Goal: Transaction & Acquisition: Purchase product/service

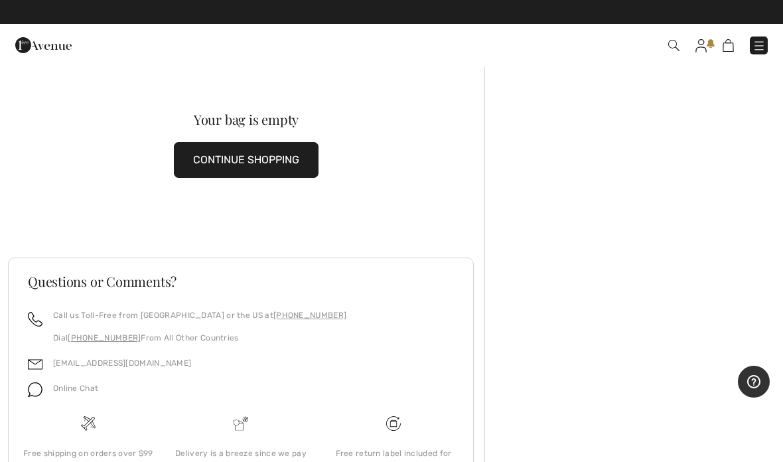
click at [222, 151] on button "CONTINUE SHOPPING" at bounding box center [246, 160] width 145 height 36
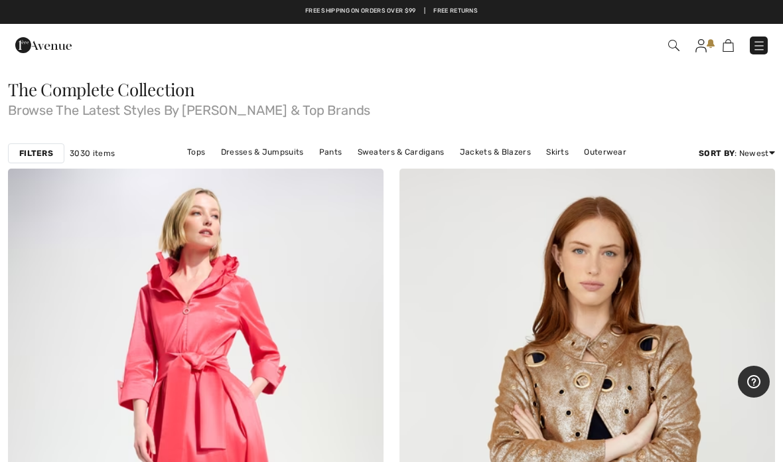
click at [328, 151] on link "Pants" at bounding box center [331, 151] width 37 height 17
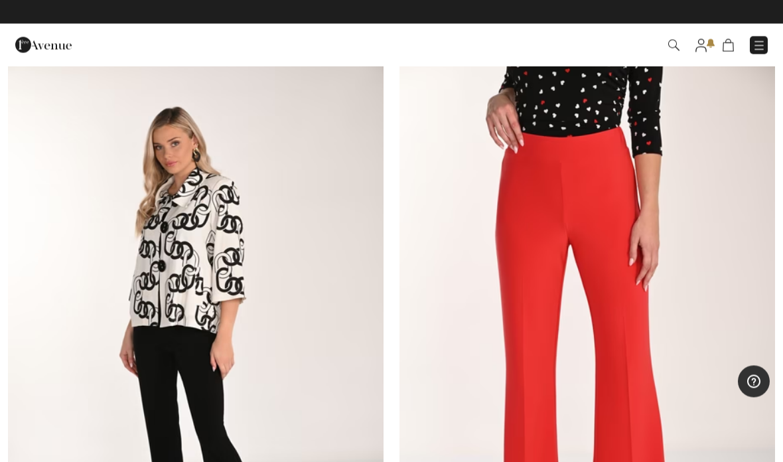
scroll to position [1980, 0]
click at [601, 207] on img at bounding box center [588, 344] width 376 height 564
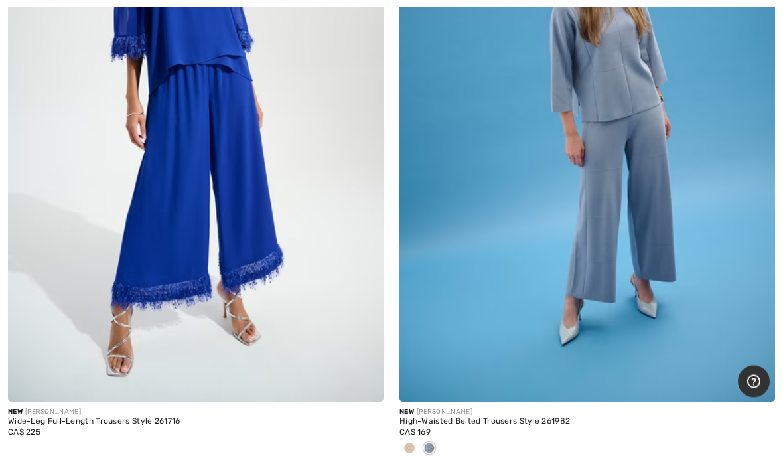
scroll to position [3437, 0]
click at [623, 173] on img at bounding box center [588, 119] width 376 height 564
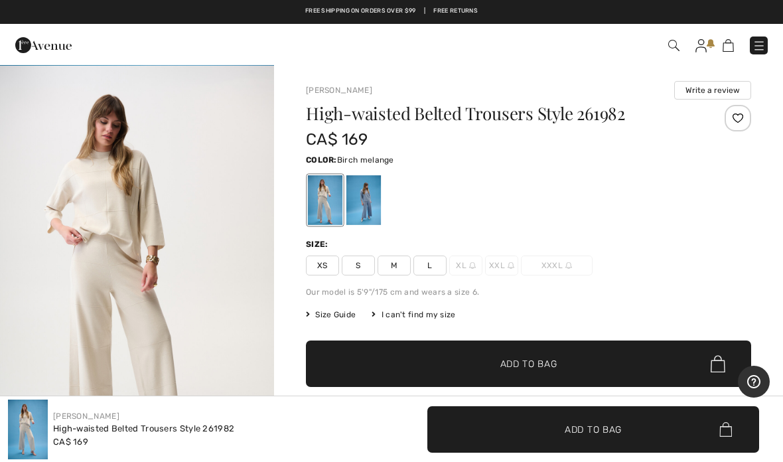
scroll to position [414, 0]
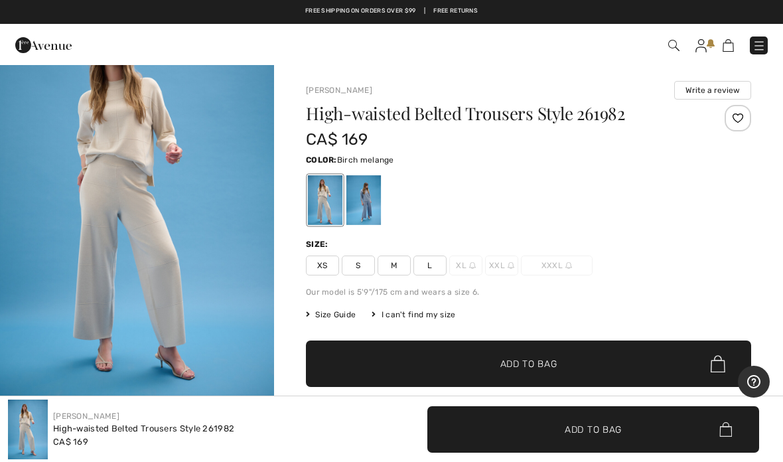
scroll to position [0, 0]
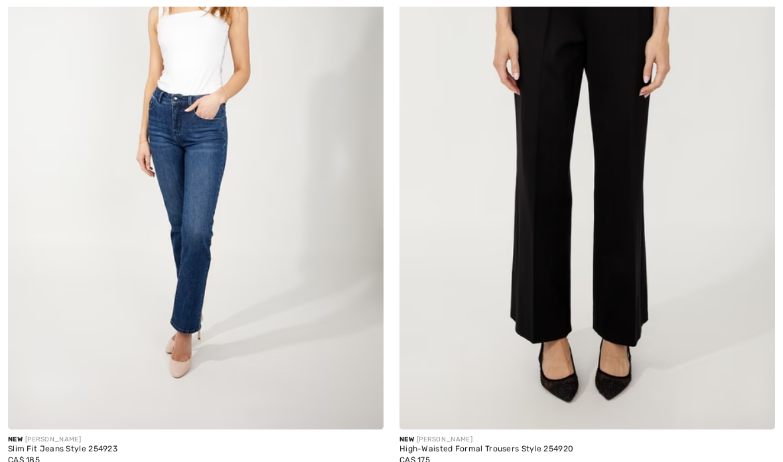
scroll to position [4819, 0]
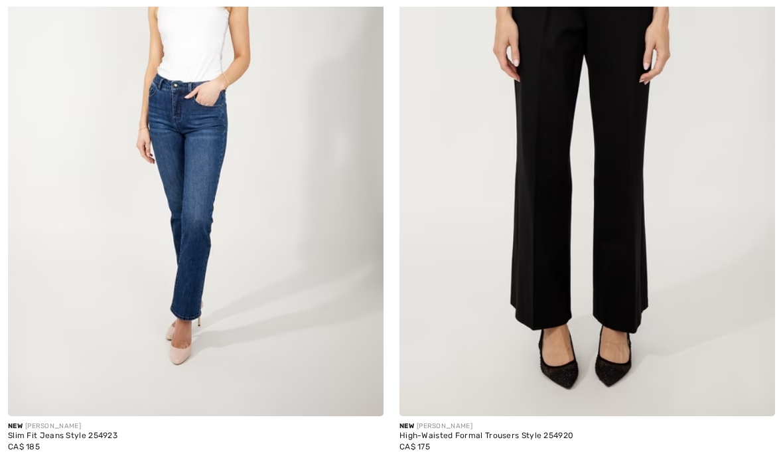
click at [623, 179] on img at bounding box center [588, 135] width 376 height 564
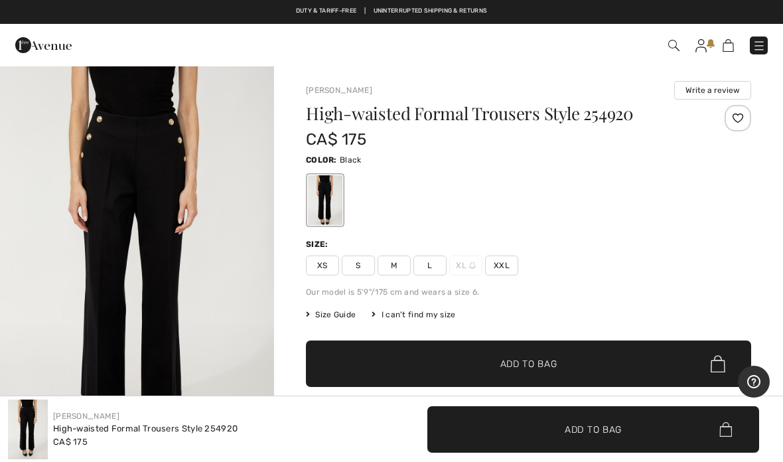
click at [335, 312] on span "Size Guide" at bounding box center [331, 315] width 50 height 12
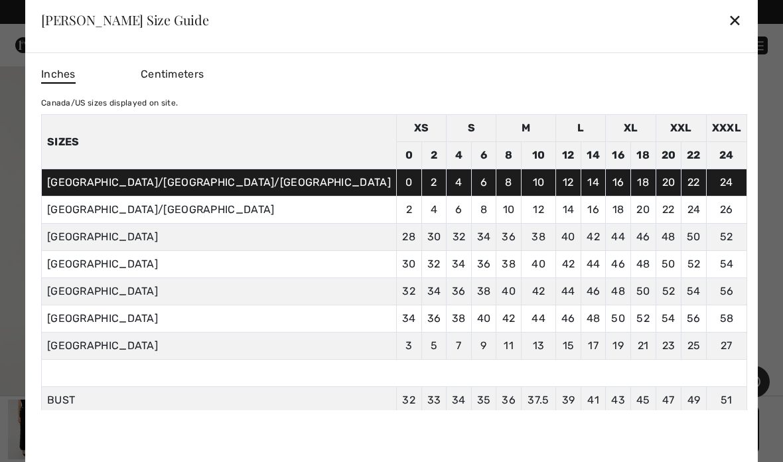
click at [728, 17] on div "✕" at bounding box center [735, 20] width 14 height 28
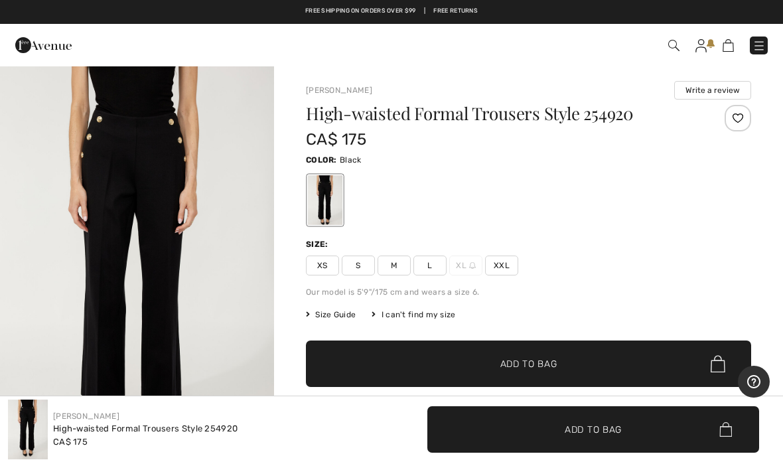
click at [427, 264] on span "L" at bounding box center [430, 266] width 33 height 20
click at [543, 355] on span "✔ Added to Bag Add to Bag" at bounding box center [528, 364] width 445 height 46
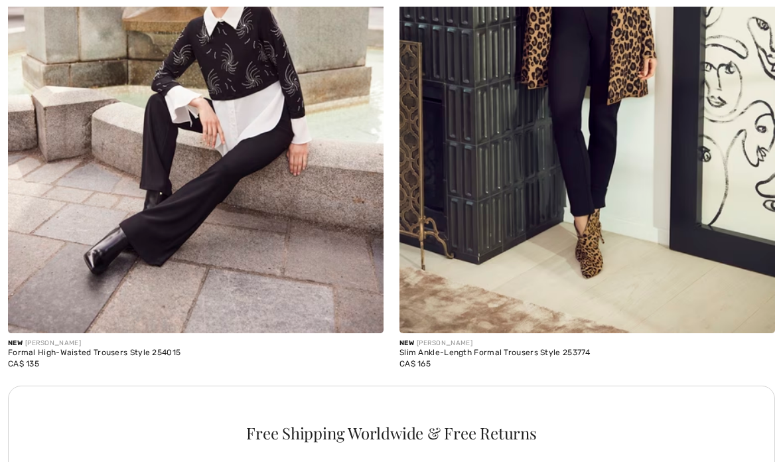
scroll to position [7389, 0]
click at [198, 195] on img at bounding box center [196, 51] width 376 height 564
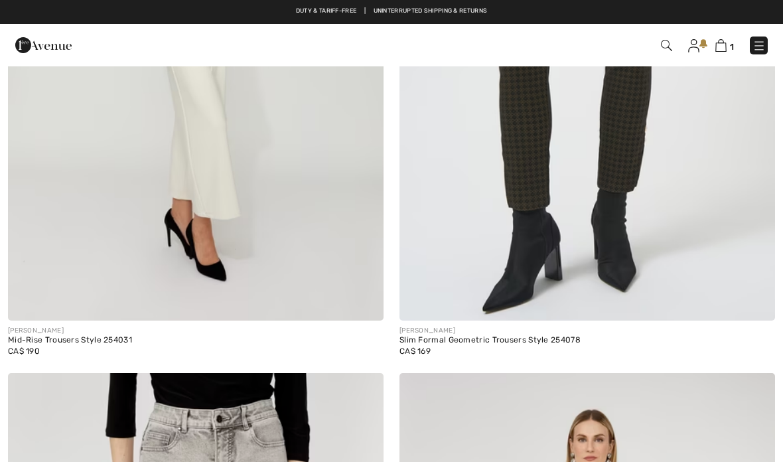
scroll to position [10007, 0]
click at [218, 180] on img at bounding box center [196, 40] width 376 height 564
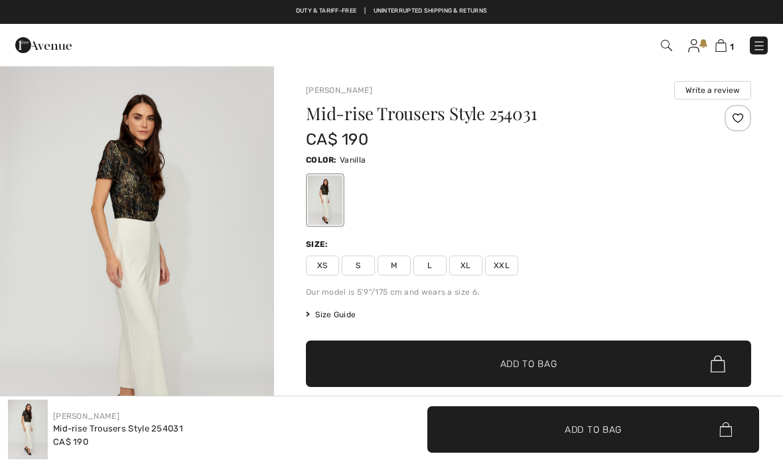
checkbox input "true"
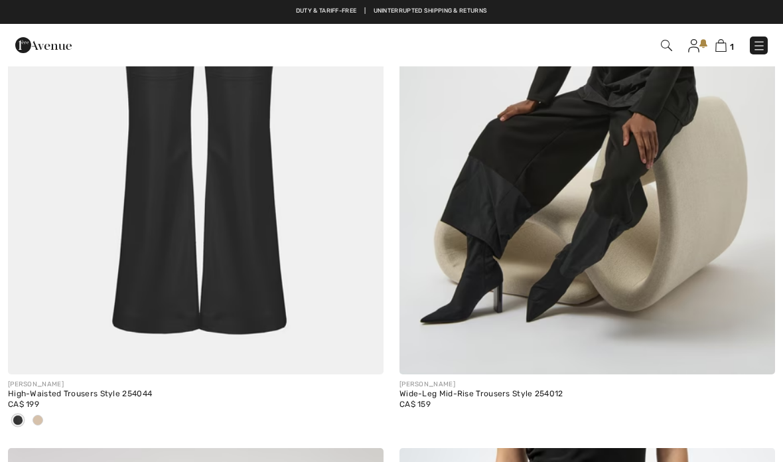
scroll to position [13838, 0]
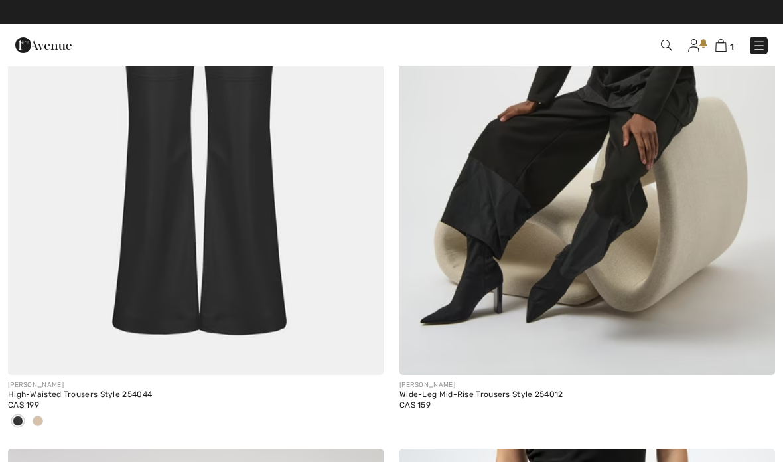
click at [234, 210] on img at bounding box center [196, 93] width 376 height 564
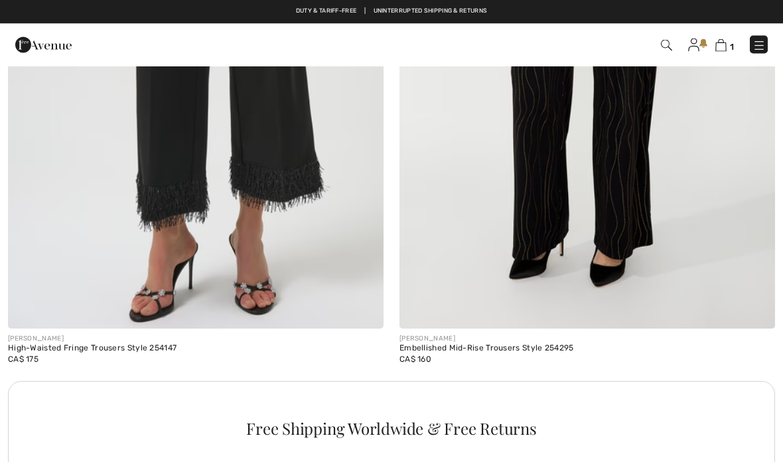
scroll to position [15159, 0]
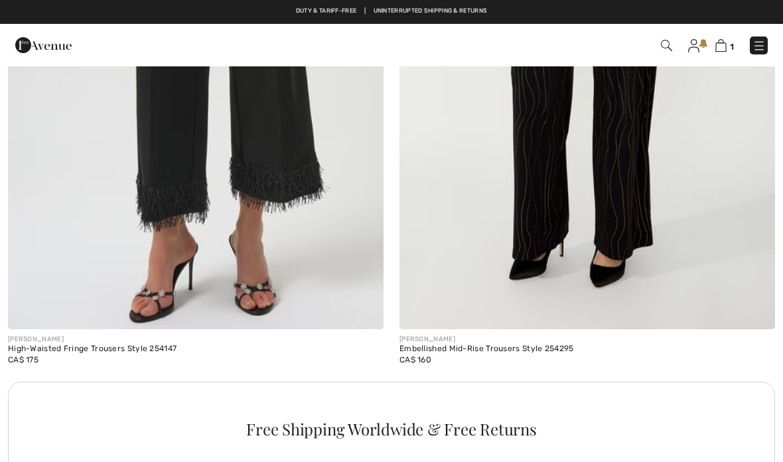
click at [189, 167] on img at bounding box center [196, 48] width 376 height 564
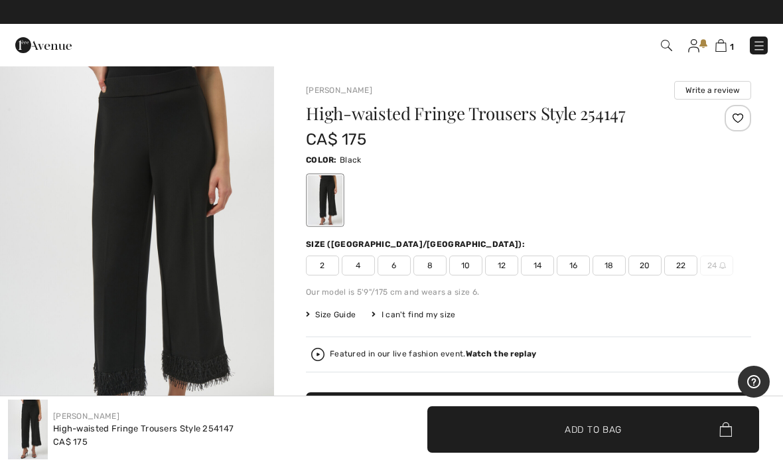
click at [502, 264] on span "12" at bounding box center [501, 266] width 33 height 20
click at [572, 428] on span "Add to Bag" at bounding box center [593, 429] width 57 height 14
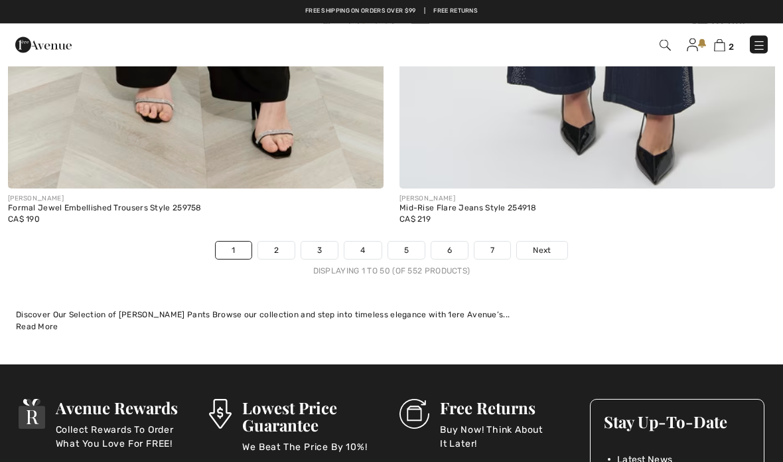
scroll to position [16027, 0]
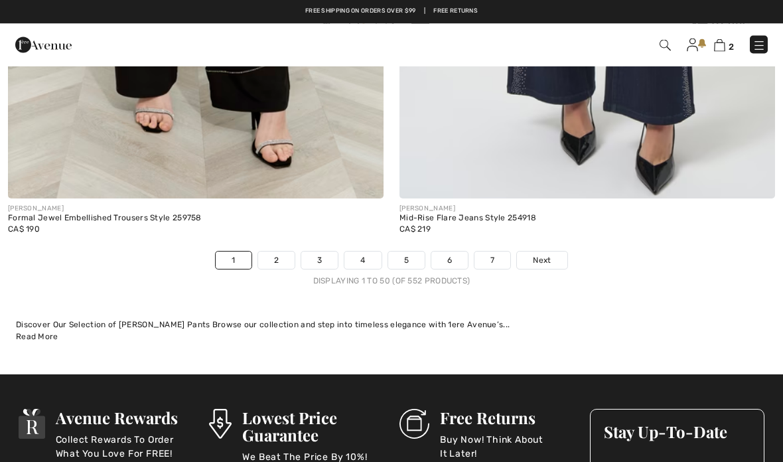
click at [536, 255] on span "Next" at bounding box center [542, 261] width 18 height 12
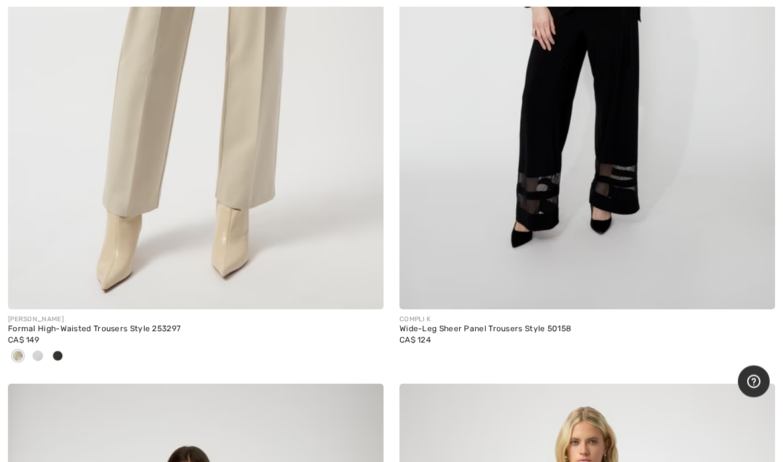
scroll to position [6818, 0]
click at [241, 185] on img at bounding box center [196, 28] width 376 height 564
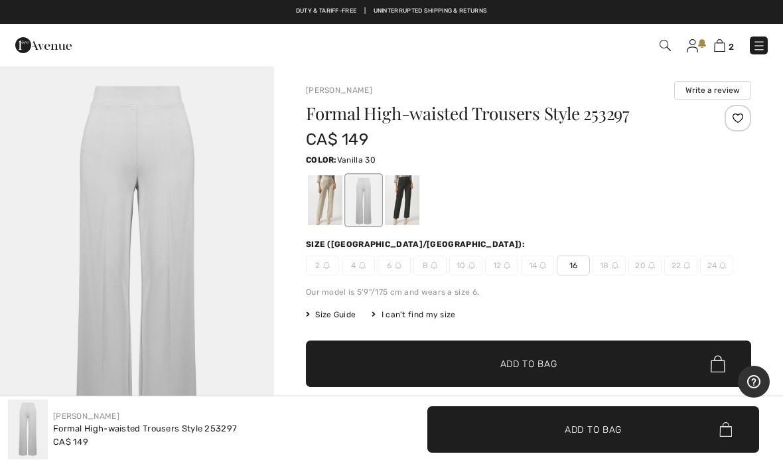
click at [406, 196] on div at bounding box center [402, 200] width 35 height 50
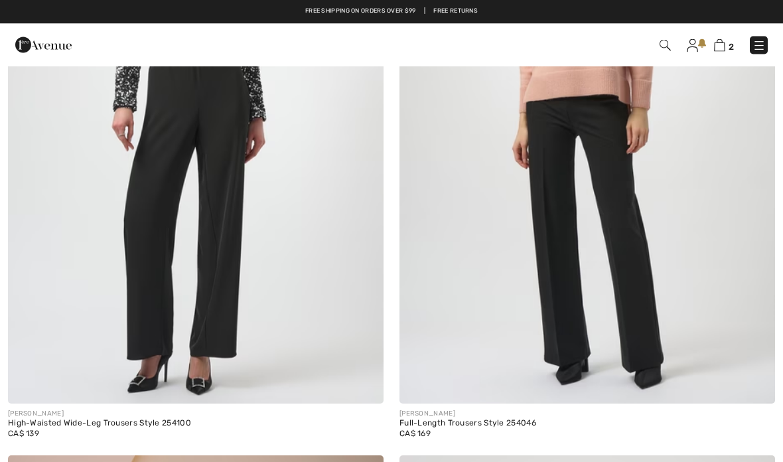
scroll to position [9353, 0]
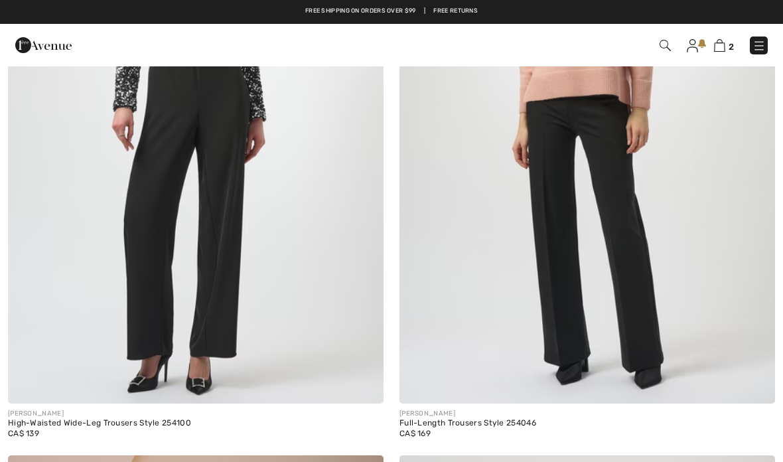
click at [626, 204] on img at bounding box center [588, 122] width 376 height 564
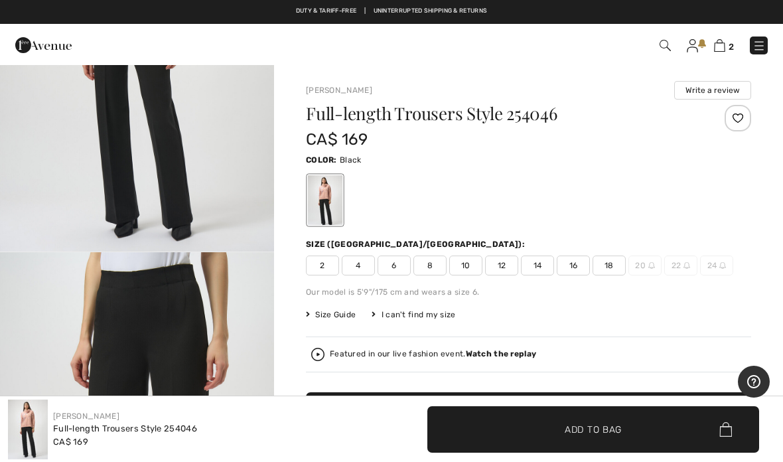
scroll to position [220, 0]
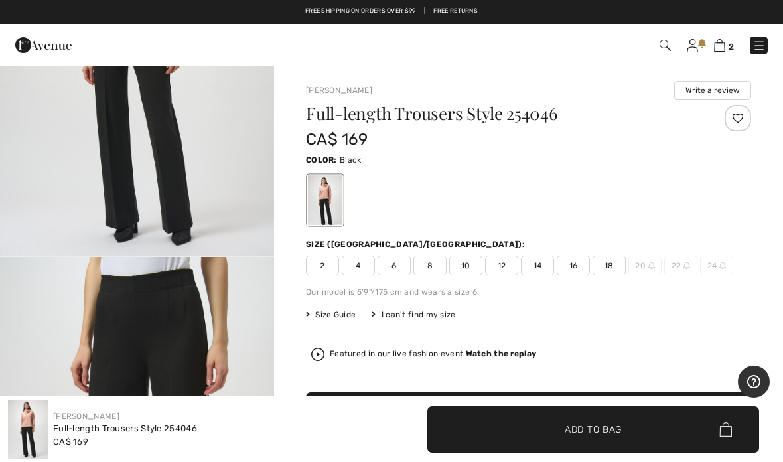
click at [501, 266] on span "12" at bounding box center [501, 266] width 33 height 20
click at [598, 421] on span "✔ Added to Bag Add to Bag" at bounding box center [594, 429] width 332 height 46
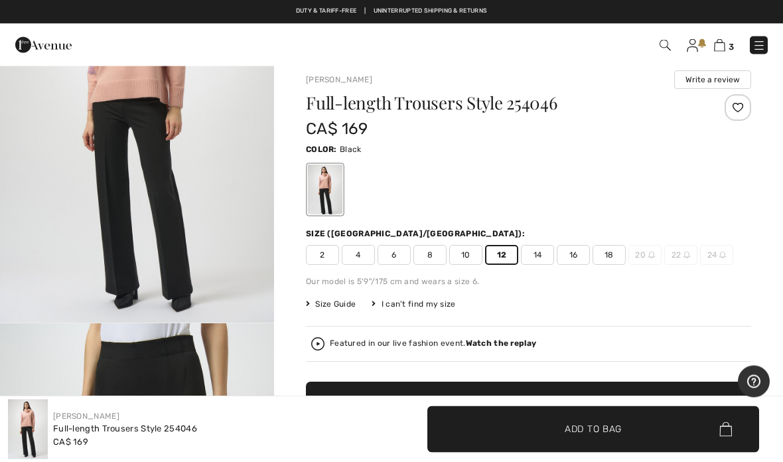
scroll to position [0, 0]
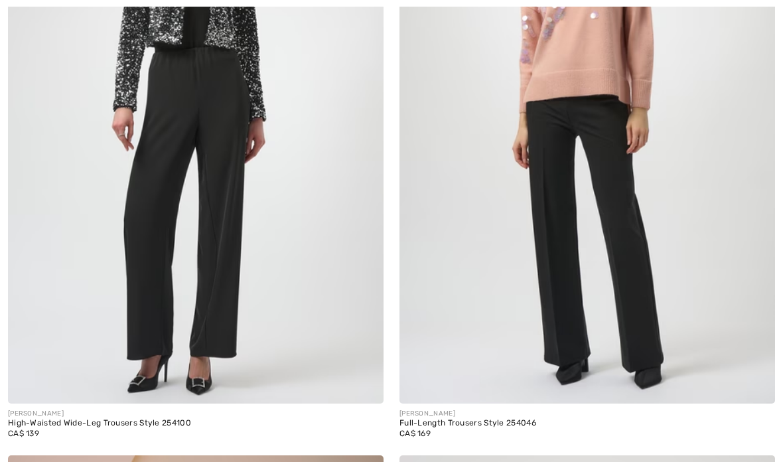
click at [216, 250] on img at bounding box center [196, 122] width 376 height 564
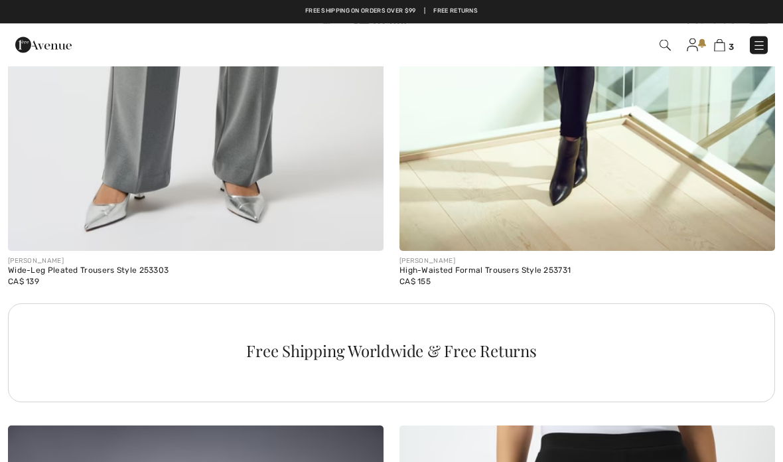
scroll to position [11397, 0]
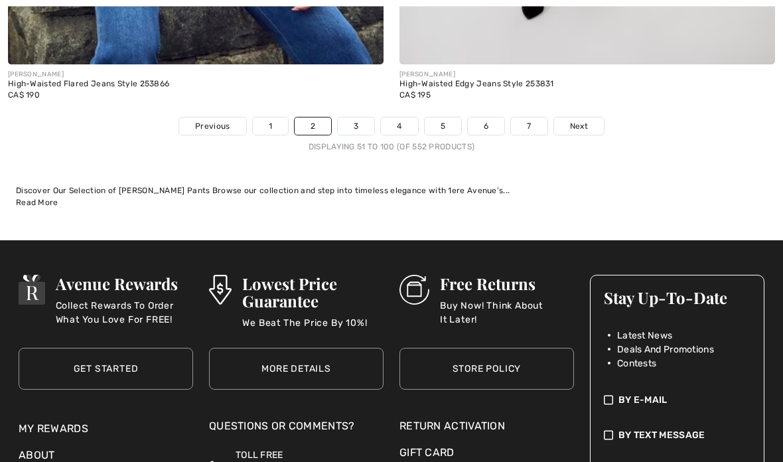
scroll to position [16184, 0]
click at [578, 120] on span "Next" at bounding box center [579, 126] width 18 height 12
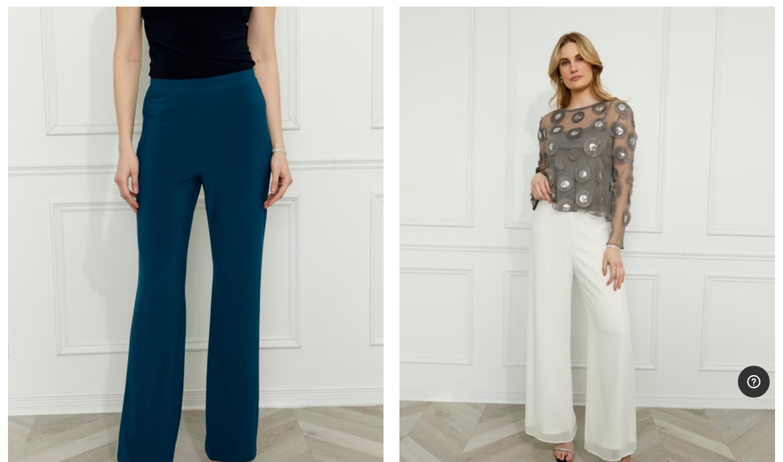
scroll to position [6589, 0]
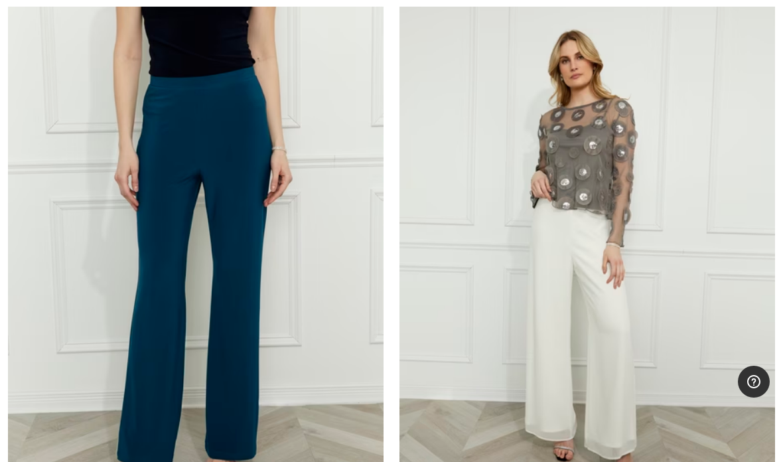
click at [232, 186] on img at bounding box center [196, 257] width 376 height 564
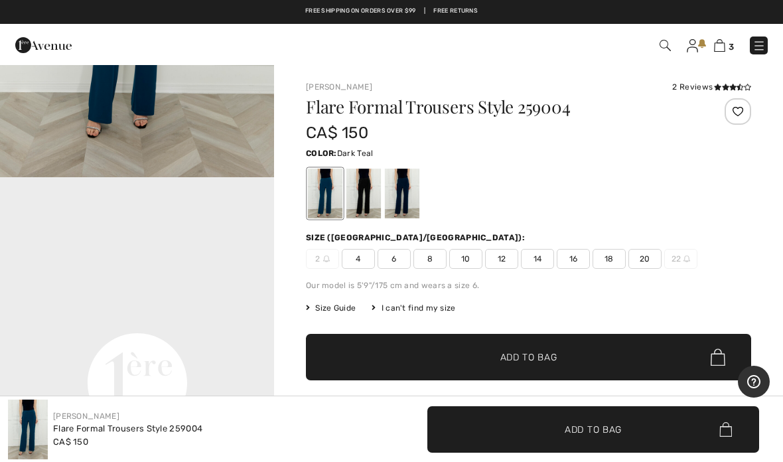
scroll to position [699, 0]
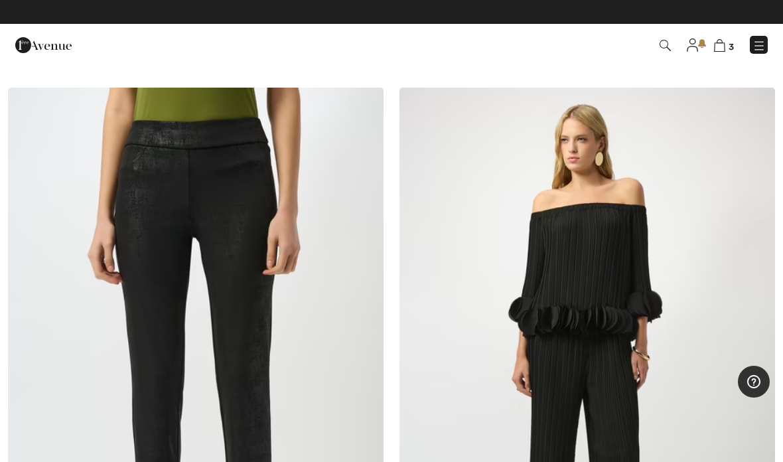
scroll to position [11691, 0]
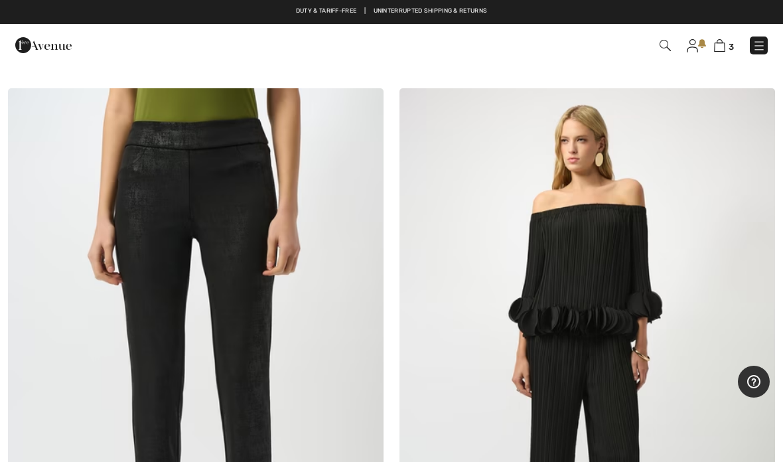
click at [269, 217] on img at bounding box center [196, 370] width 376 height 564
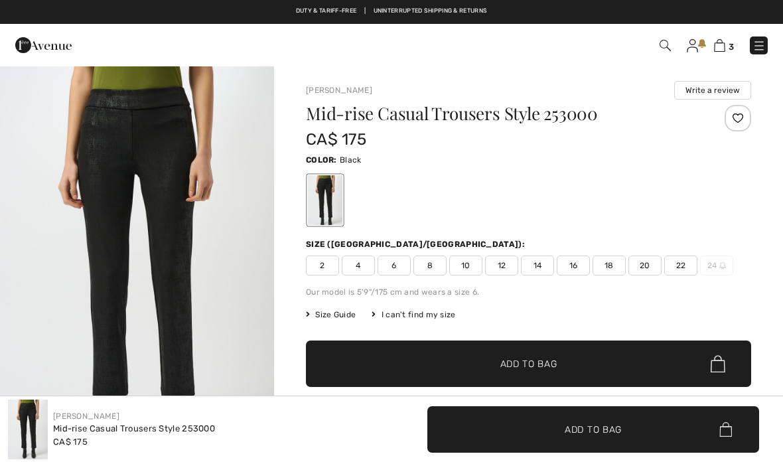
checkbox input "true"
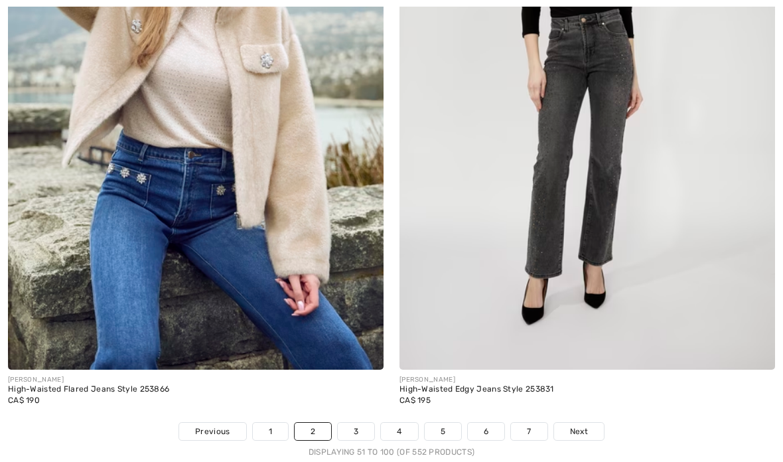
scroll to position [15879, 0]
click at [580, 422] on link "Next" at bounding box center [579, 430] width 50 height 17
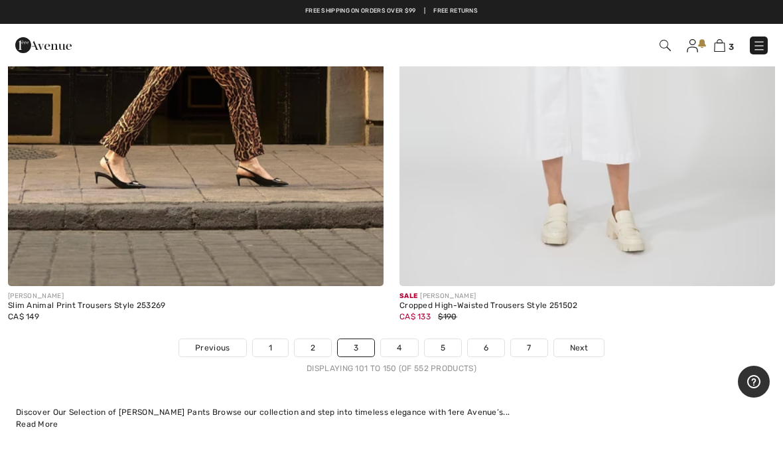
scroll to position [15896, 0]
click at [395, 340] on link "4" at bounding box center [399, 348] width 37 height 17
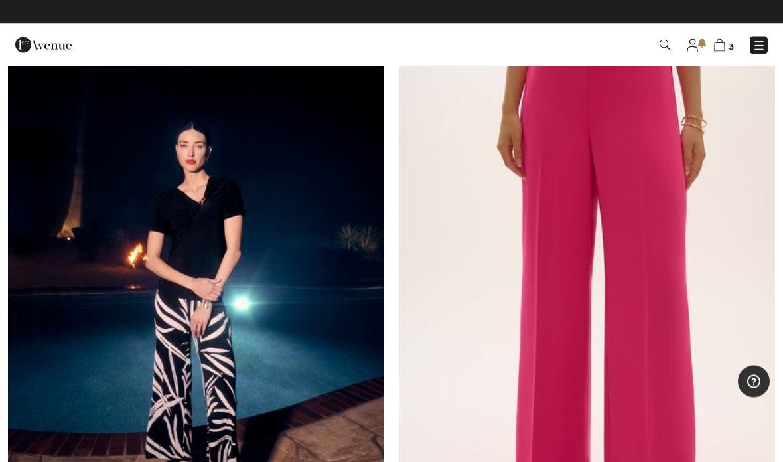
scroll to position [10309, 0]
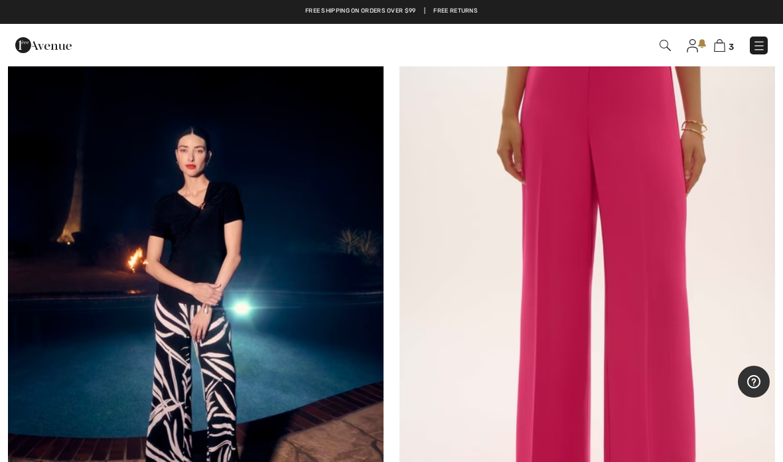
click at [645, 322] on img at bounding box center [588, 288] width 376 height 564
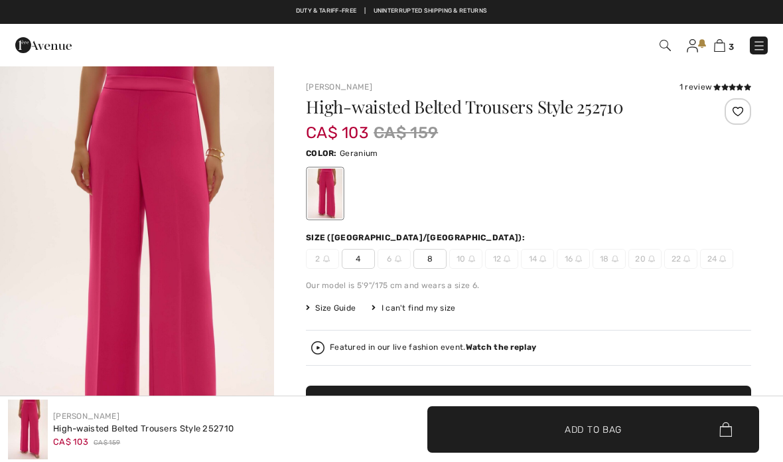
checkbox input "true"
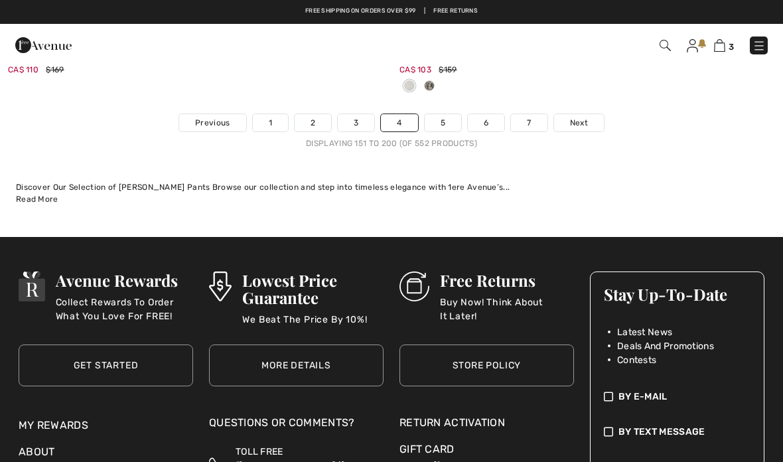
scroll to position [16094, 0]
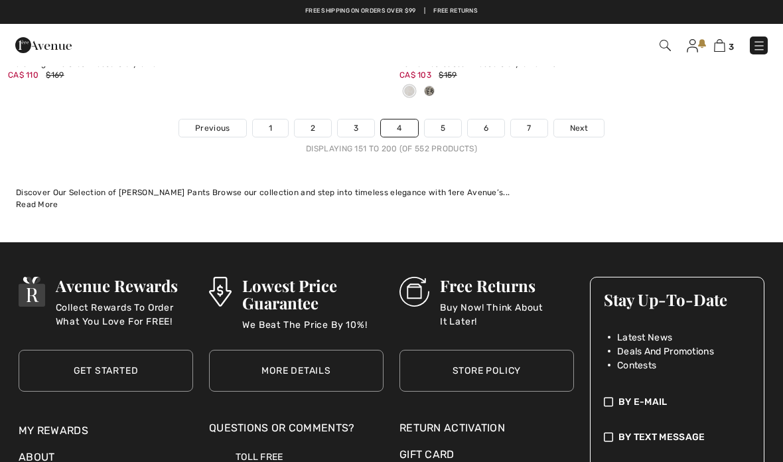
click at [577, 122] on span "Next" at bounding box center [579, 128] width 18 height 12
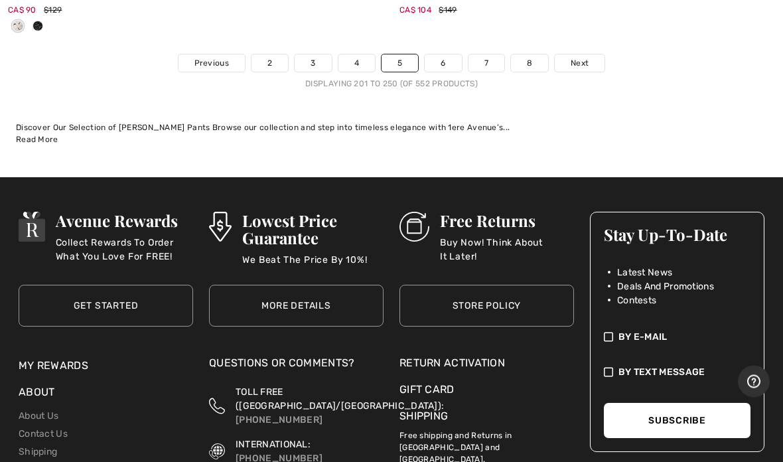
scroll to position [16291, 0]
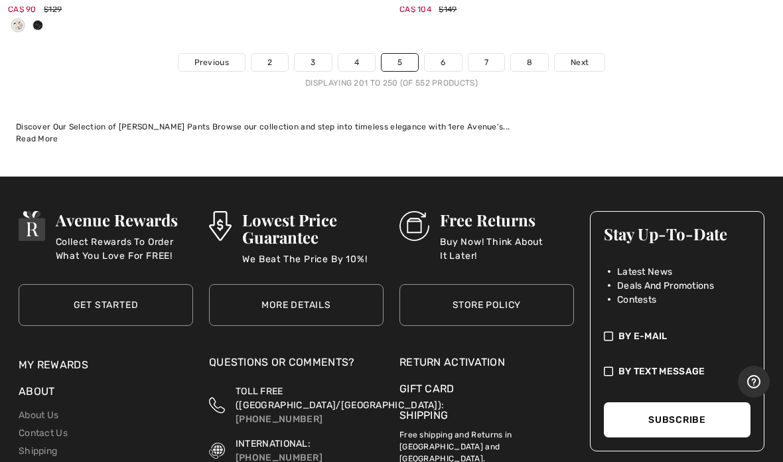
click at [582, 56] on span "Next" at bounding box center [580, 62] width 18 height 12
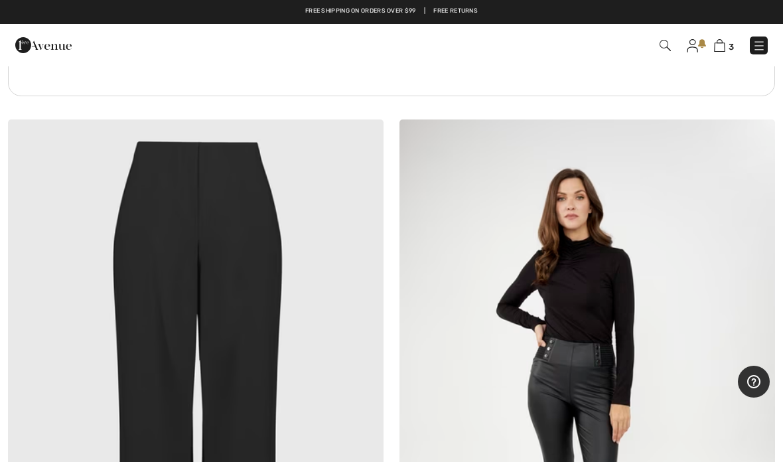
scroll to position [11681, 0]
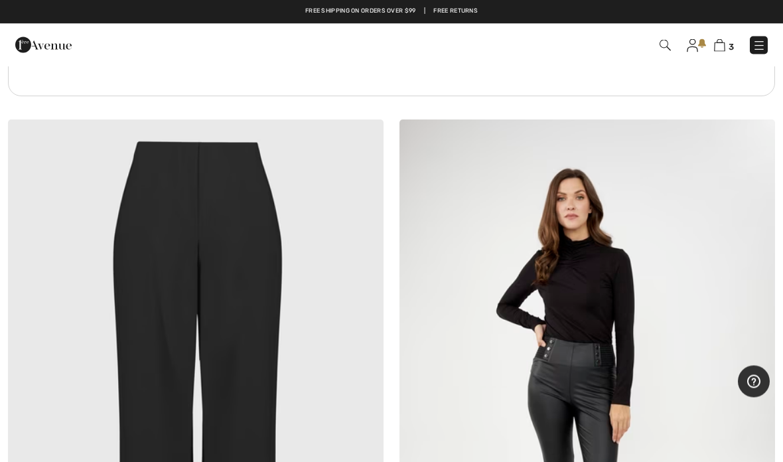
click at [255, 299] on img at bounding box center [196, 402] width 376 height 564
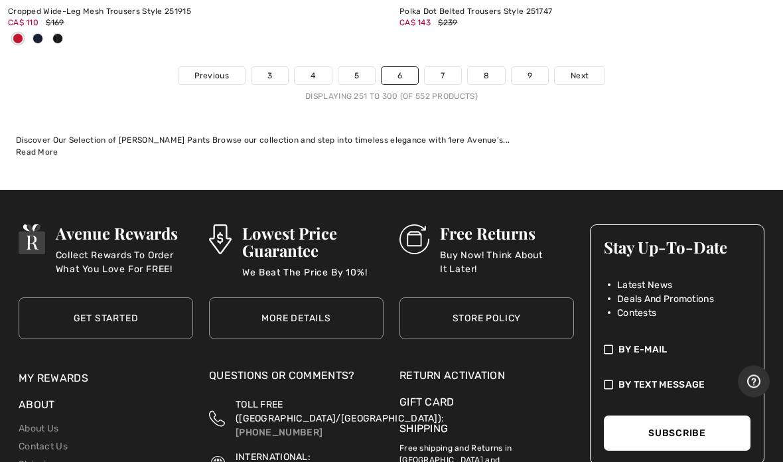
scroll to position [16234, 0]
click at [577, 70] on span "Next" at bounding box center [580, 76] width 18 height 12
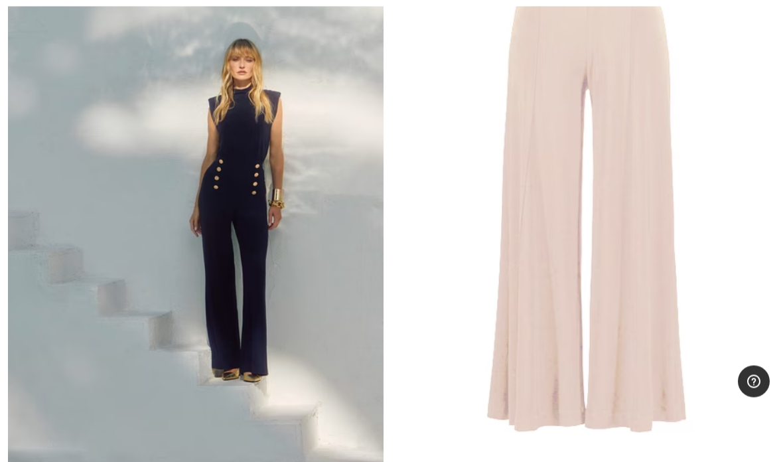
scroll to position [5398, 0]
click at [226, 268] on img at bounding box center [196, 194] width 376 height 564
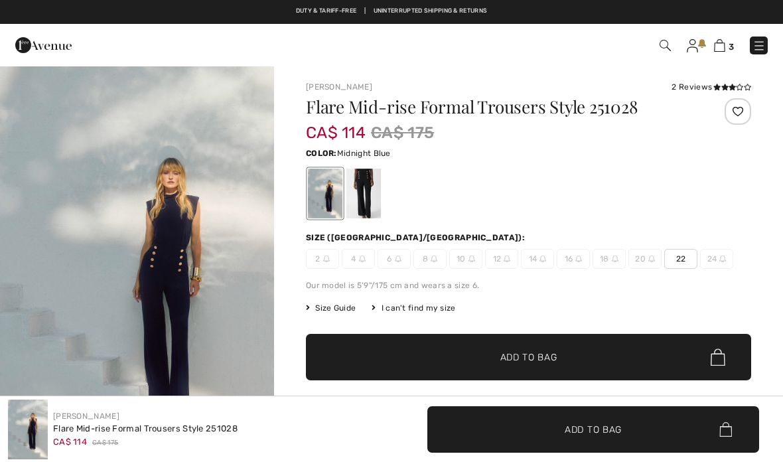
checkbox input "true"
click at [370, 195] on div at bounding box center [364, 194] width 35 height 50
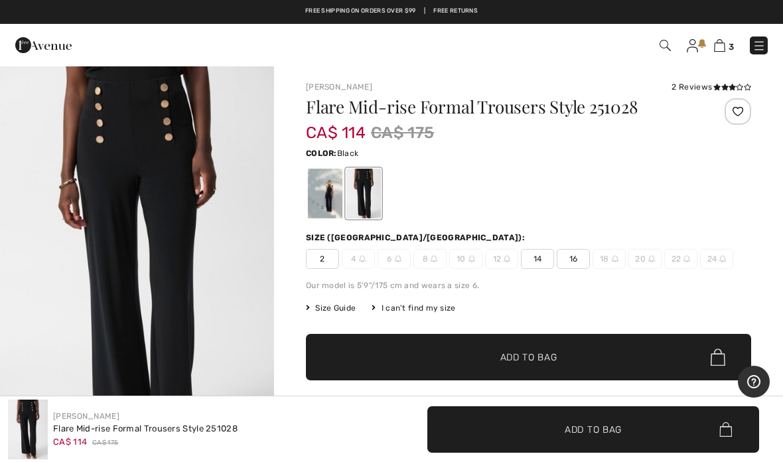
click at [523, 347] on span "✔ Added to Bag Add to Bag" at bounding box center [528, 357] width 445 height 46
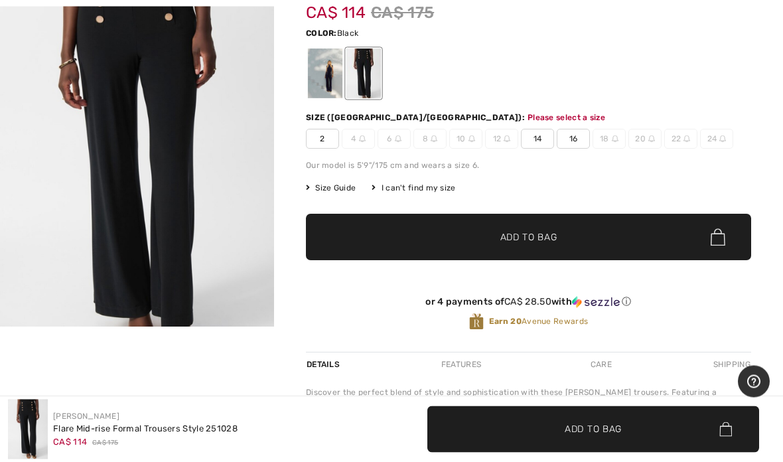
scroll to position [136, 0]
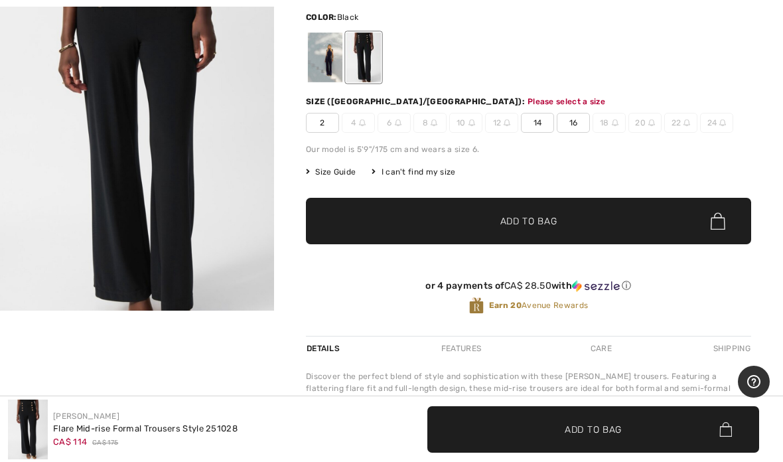
click at [540, 121] on span "14" at bounding box center [537, 123] width 33 height 20
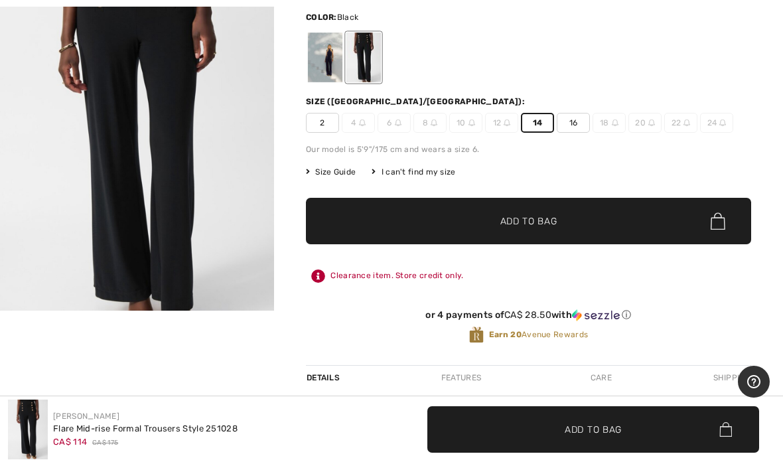
click at [547, 214] on span "Add to Bag" at bounding box center [529, 221] width 57 height 14
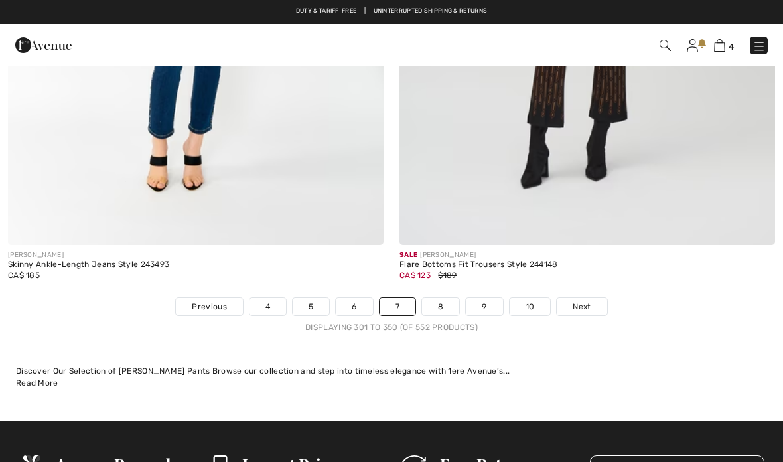
scroll to position [15840, 0]
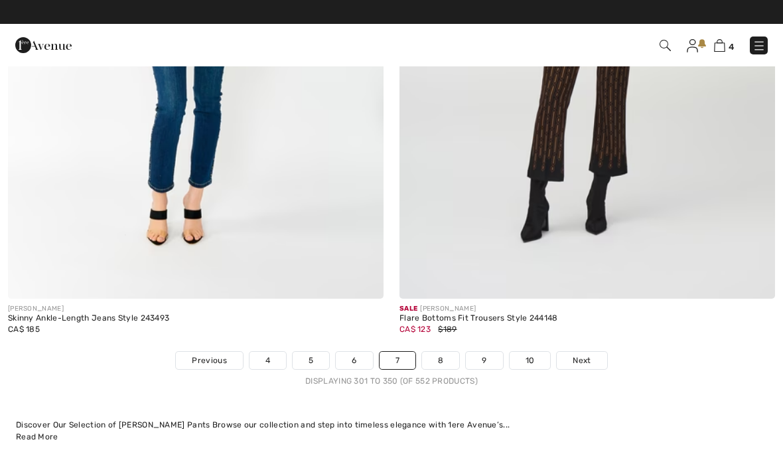
click at [578, 354] on span "Next" at bounding box center [582, 360] width 18 height 12
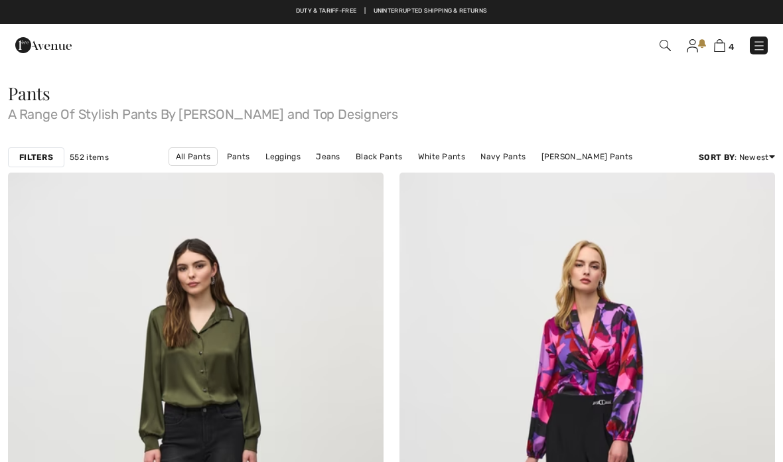
checkbox input "true"
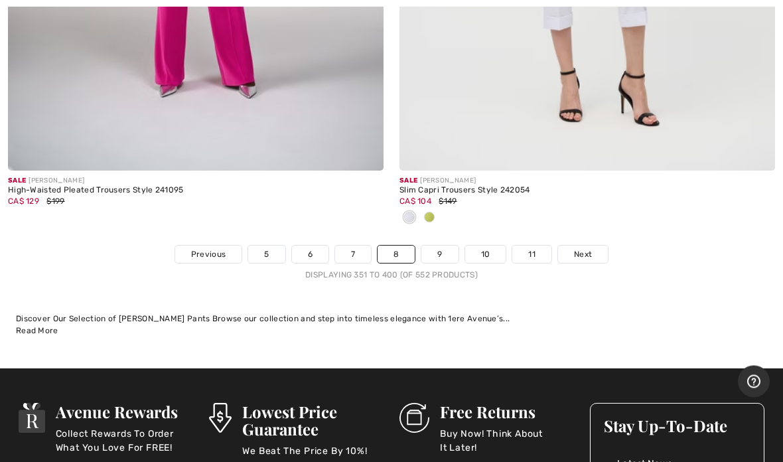
scroll to position [16034, 0]
click at [581, 248] on span "Next" at bounding box center [583, 254] width 18 height 12
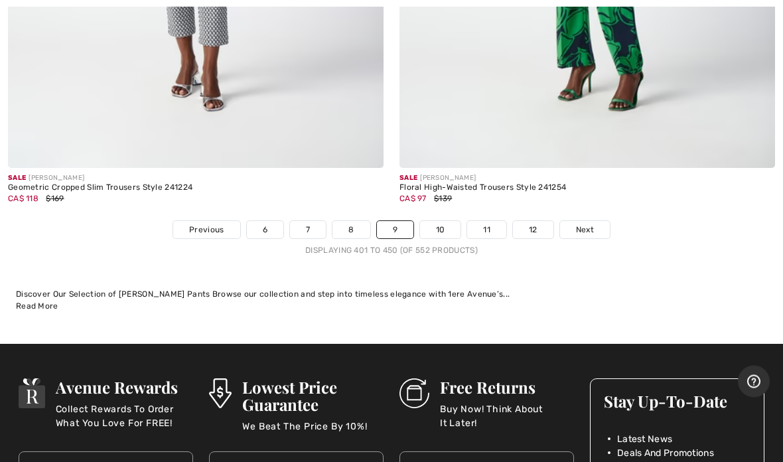
scroll to position [16124, 0]
click at [578, 224] on span "Next" at bounding box center [585, 230] width 18 height 12
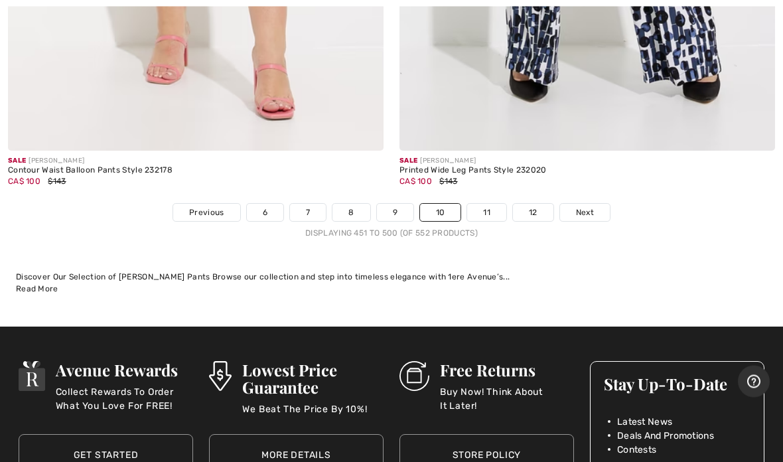
scroll to position [16054, 0]
click at [591, 206] on span "Next" at bounding box center [585, 212] width 18 height 12
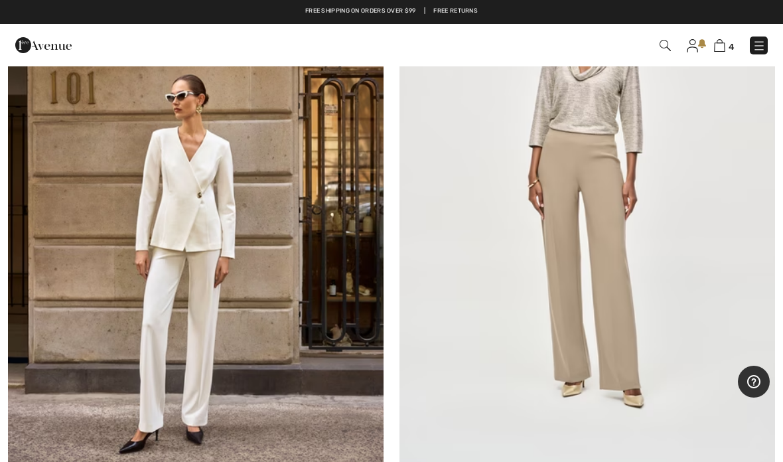
scroll to position [13739, 0]
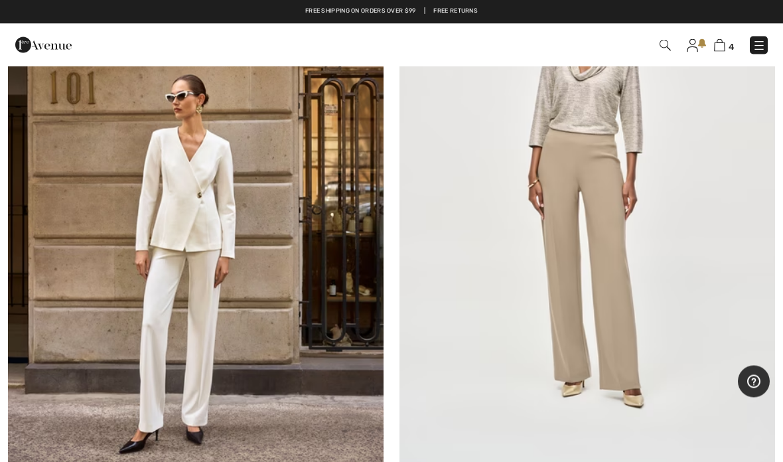
click at [586, 160] on img at bounding box center [588, 192] width 376 height 564
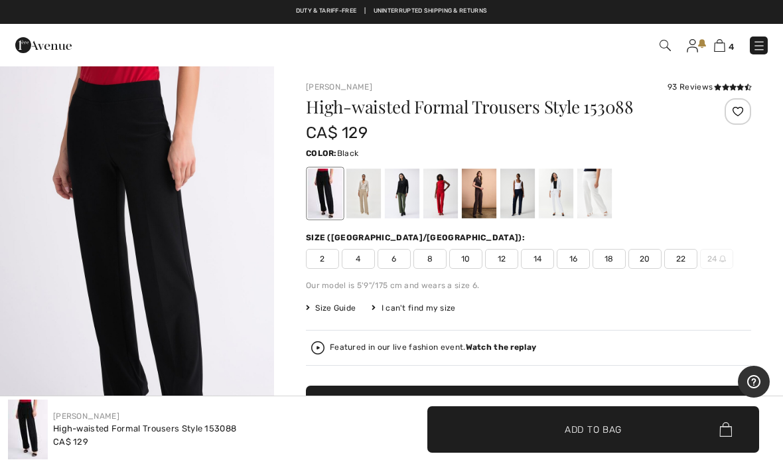
click at [503, 260] on span "12" at bounding box center [501, 259] width 33 height 20
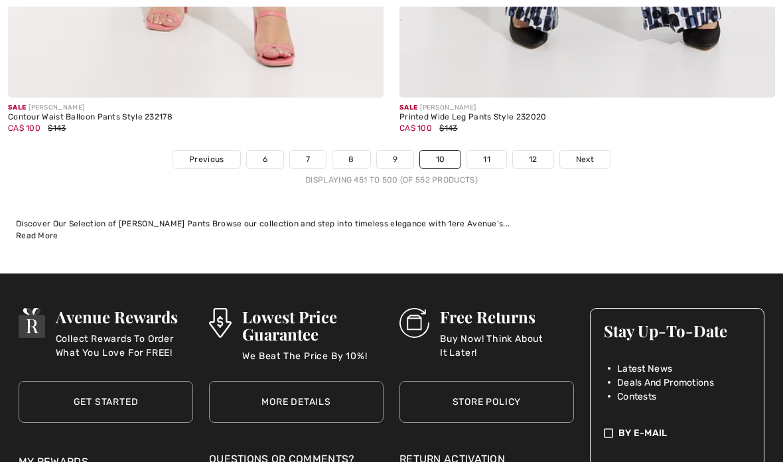
click at [581, 153] on span "Next" at bounding box center [585, 159] width 18 height 12
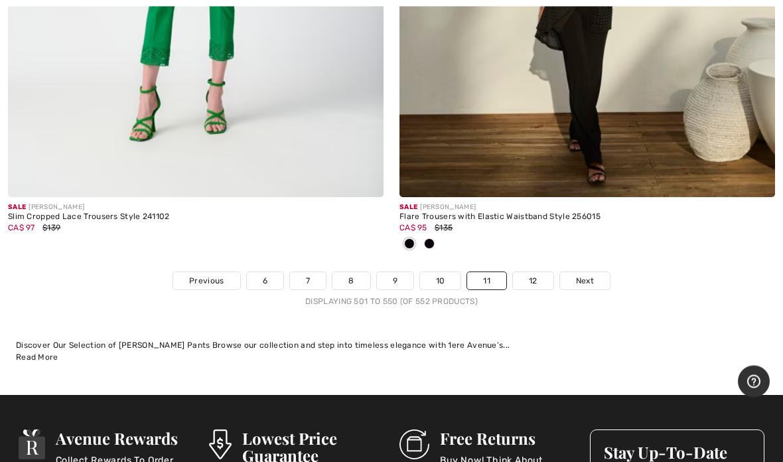
scroll to position [16051, 0]
click at [587, 275] on span "Next" at bounding box center [585, 281] width 18 height 12
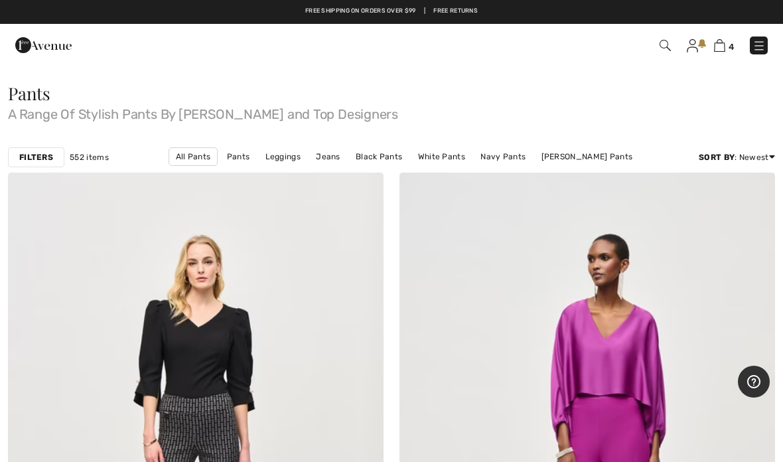
click at [717, 51] on img at bounding box center [719, 45] width 11 height 13
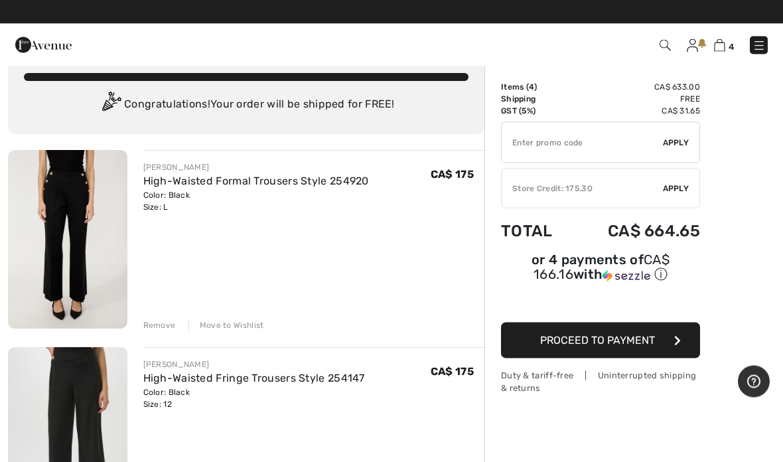
scroll to position [24, 0]
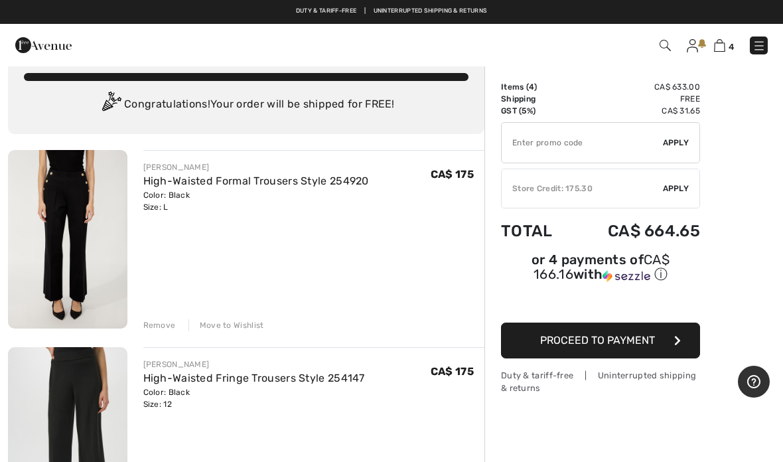
click at [164, 323] on div "Remove" at bounding box center [159, 325] width 33 height 12
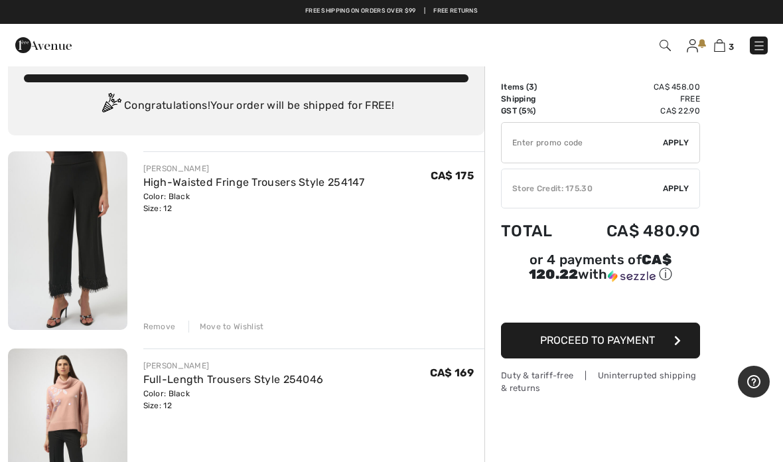
scroll to position [20, 0]
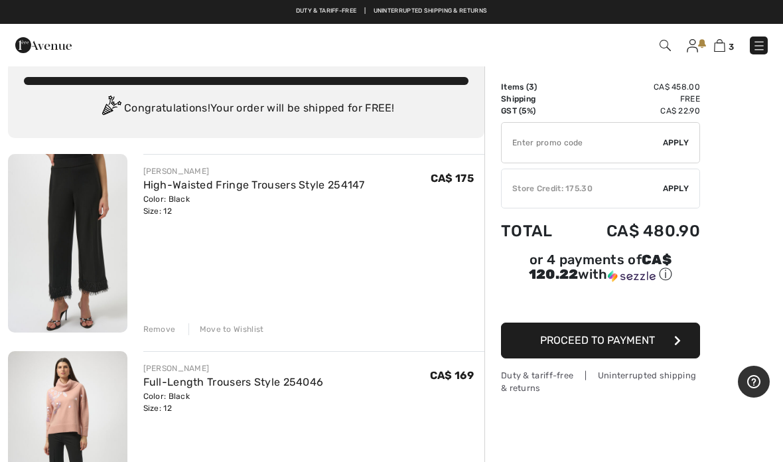
click at [95, 228] on img at bounding box center [67, 243] width 119 height 179
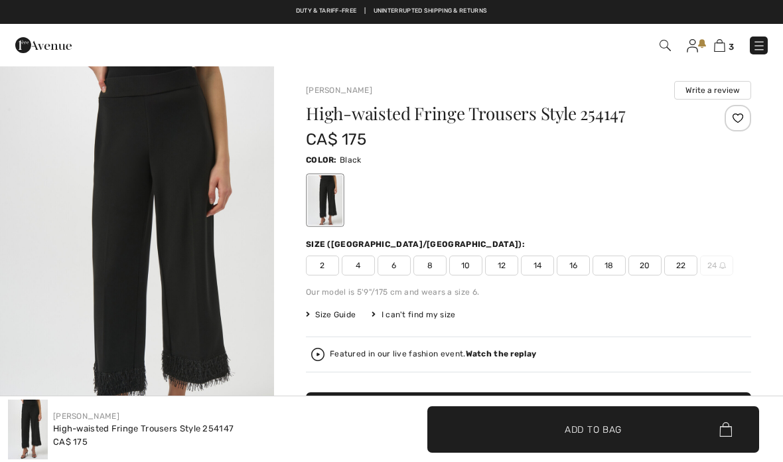
checkbox input "true"
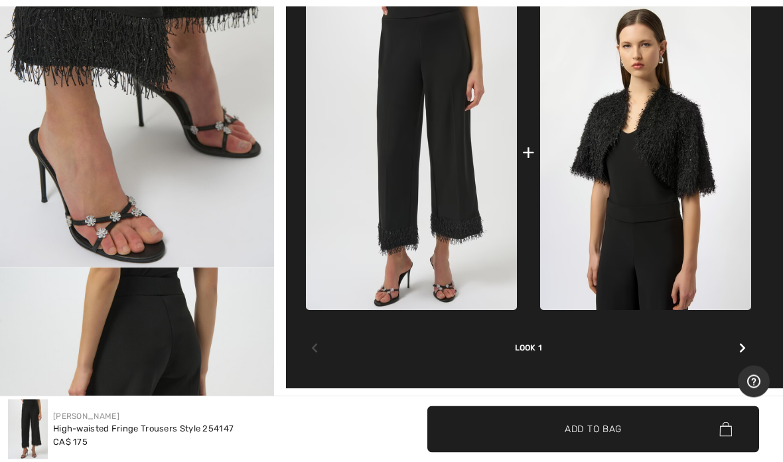
scroll to position [620, 0]
click at [668, 146] on img at bounding box center [645, 152] width 211 height 316
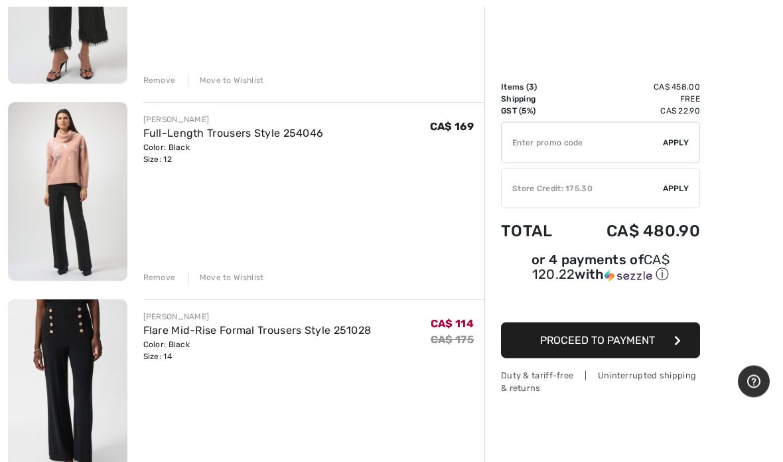
scroll to position [269, 0]
click at [166, 269] on div "Remove Move to Wishlist" at bounding box center [314, 276] width 342 height 15
click at [161, 273] on div "Remove" at bounding box center [159, 278] width 33 height 12
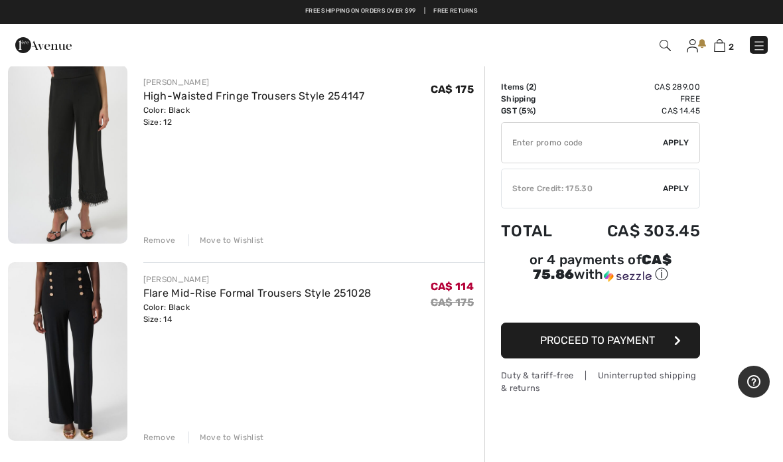
scroll to position [108, 0]
click at [167, 240] on div "Remove" at bounding box center [159, 241] width 33 height 12
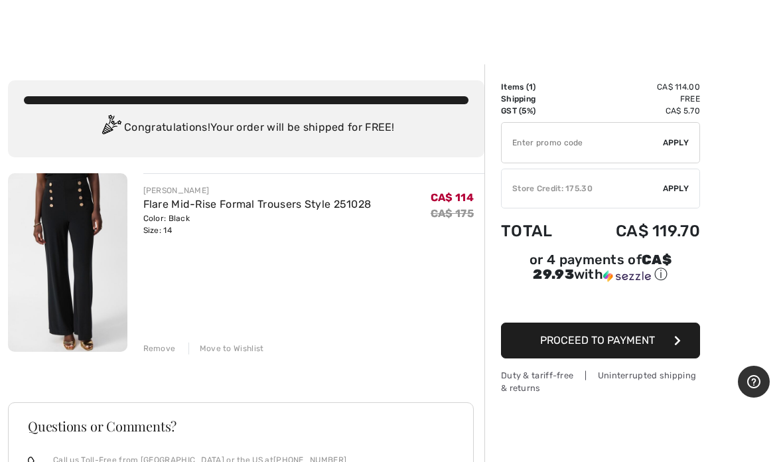
scroll to position [5, 0]
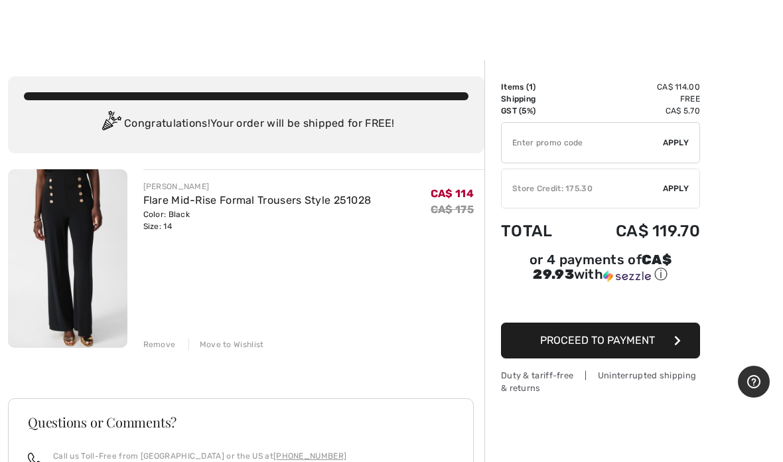
click at [674, 187] on span "Apply" at bounding box center [676, 189] width 27 height 12
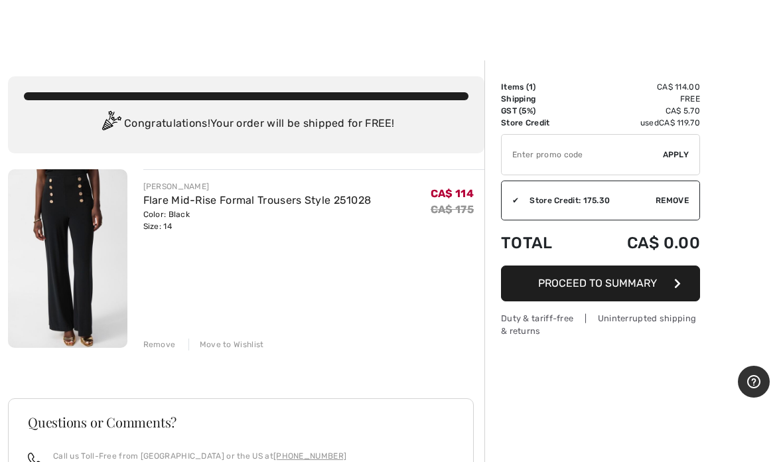
click at [587, 277] on span "Proceed to Summary" at bounding box center [597, 283] width 119 height 13
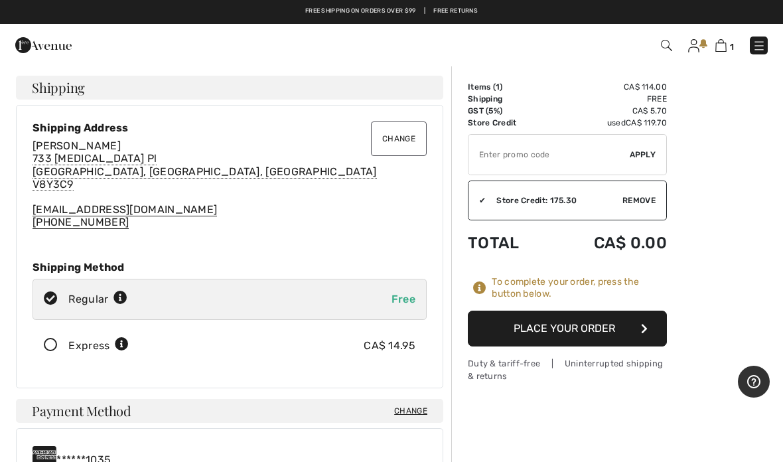
click at [574, 329] on button "Place Your Order" at bounding box center [567, 329] width 199 height 36
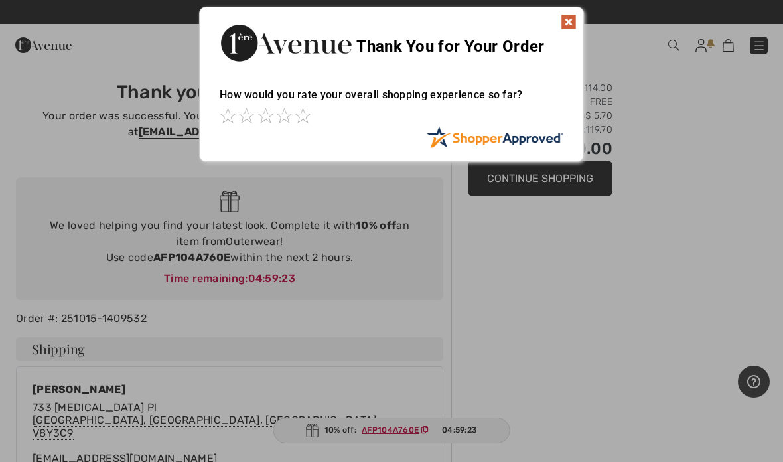
click at [562, 20] on img at bounding box center [569, 22] width 16 height 16
